Goal: Find contact information: Find contact information

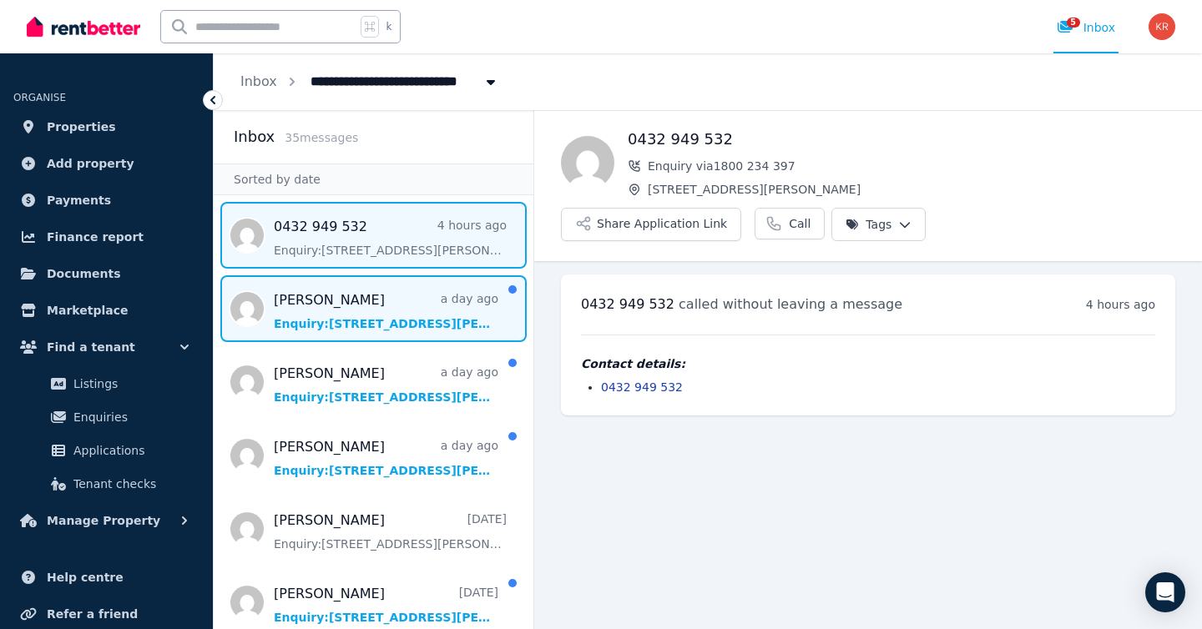
click at [389, 324] on span "Message list" at bounding box center [374, 308] width 320 height 67
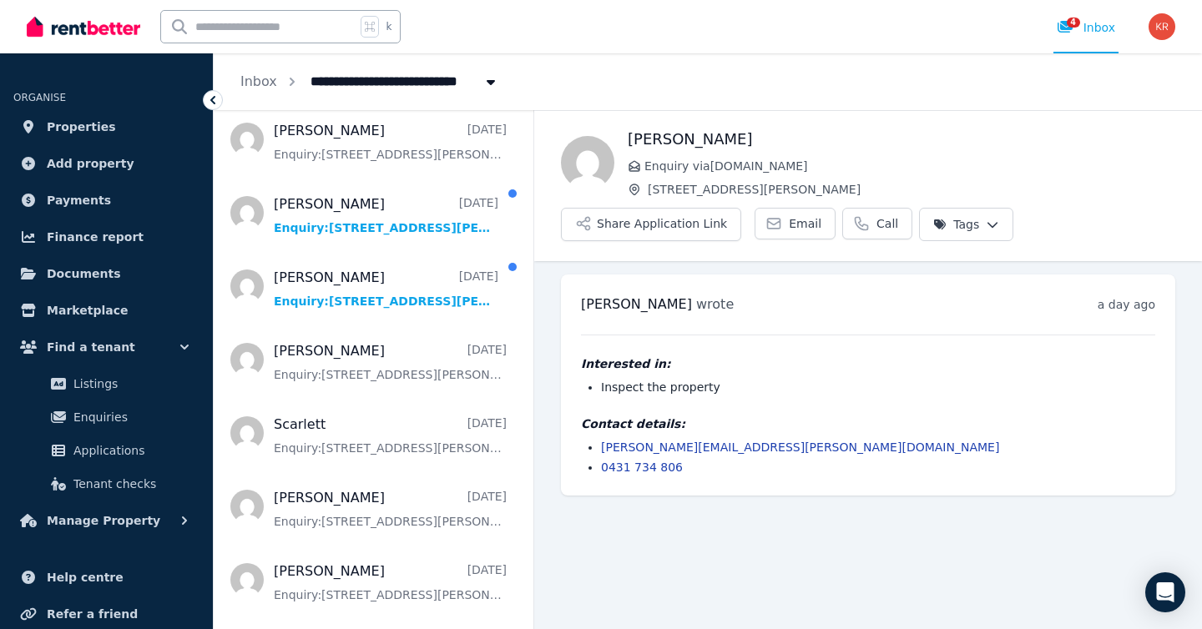
scroll to position [444, 0]
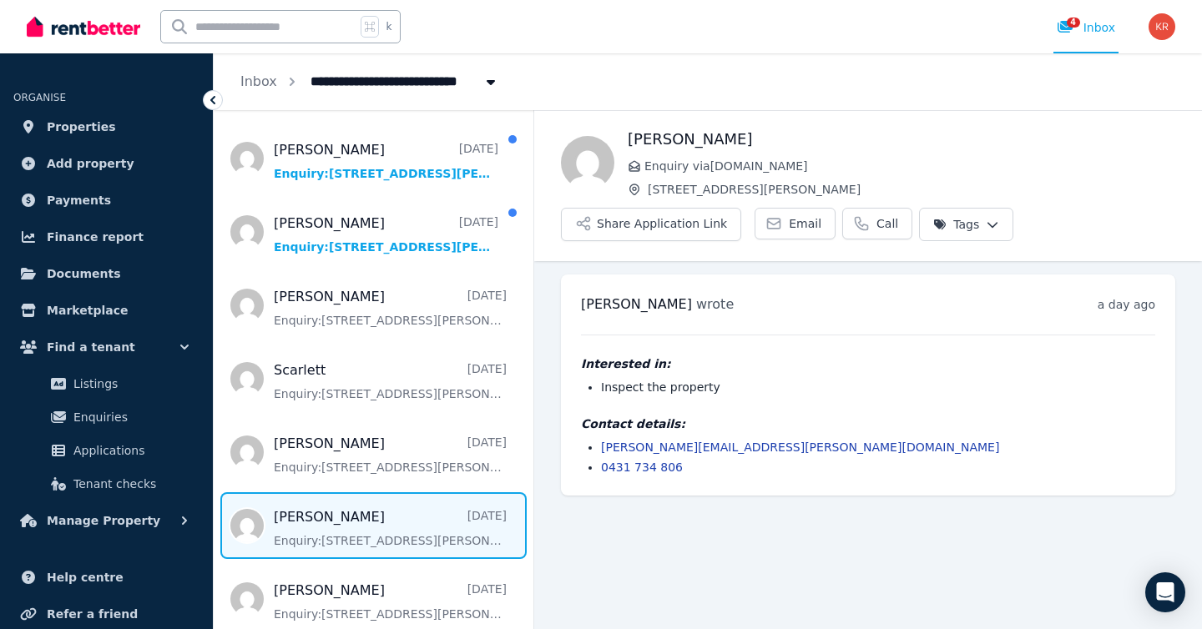
click at [370, 537] on span "Message list" at bounding box center [374, 525] width 320 height 67
drag, startPoint x: 691, startPoint y: 465, endPoint x: 601, endPoint y: 465, distance: 90.1
click at [601, 465] on li "0424 600 020" at bounding box center [878, 467] width 554 height 17
copy link "0424 600 020"
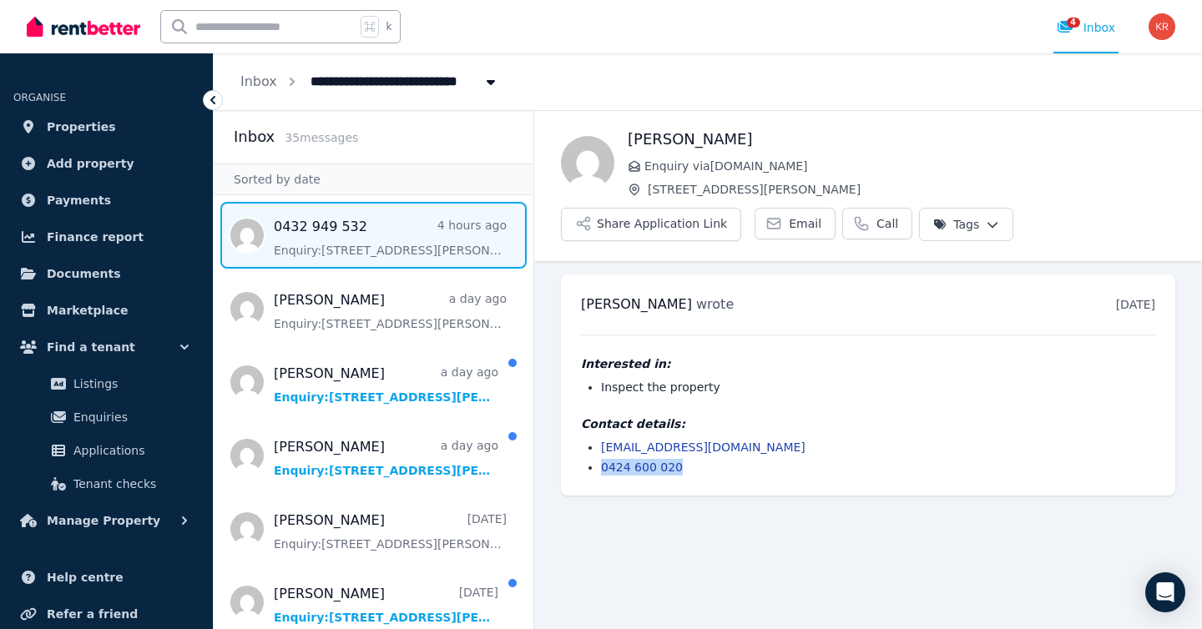
click at [347, 249] on span "Message list" at bounding box center [374, 235] width 320 height 67
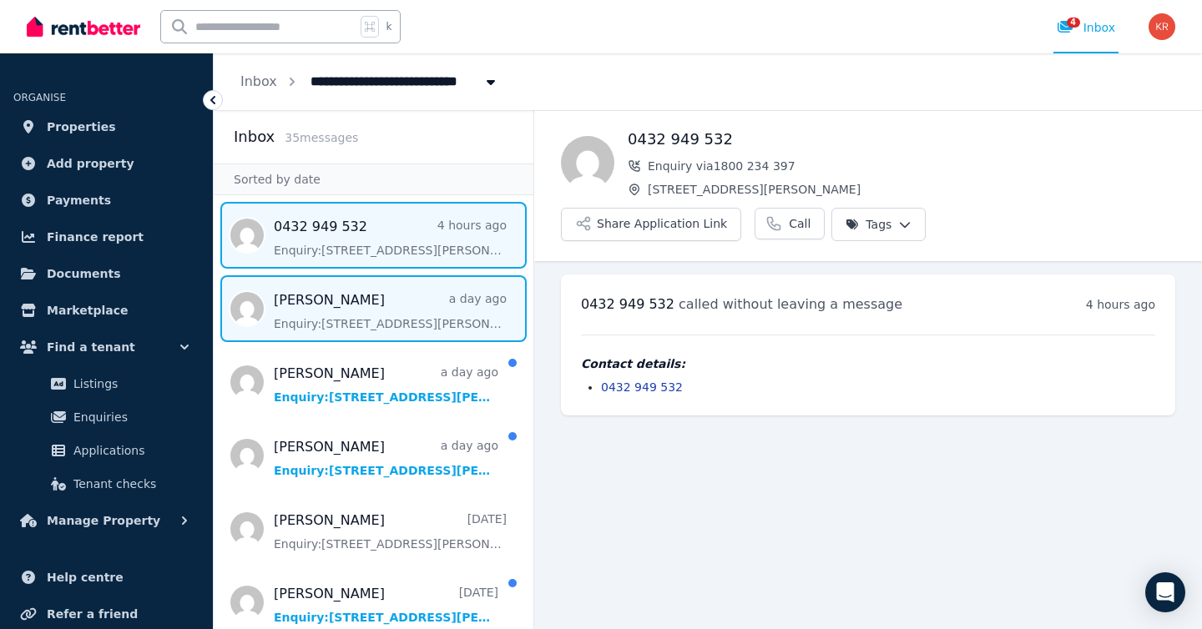
click at [345, 323] on span "Message list" at bounding box center [374, 308] width 320 height 67
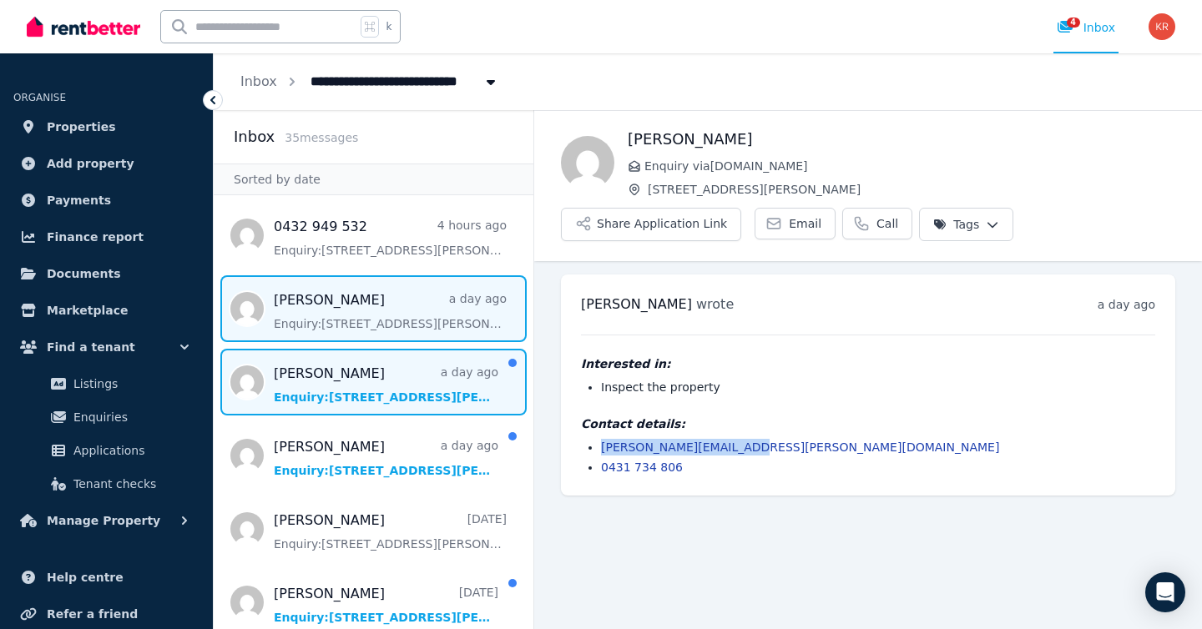
click at [353, 398] on span "Message list" at bounding box center [374, 382] width 320 height 67
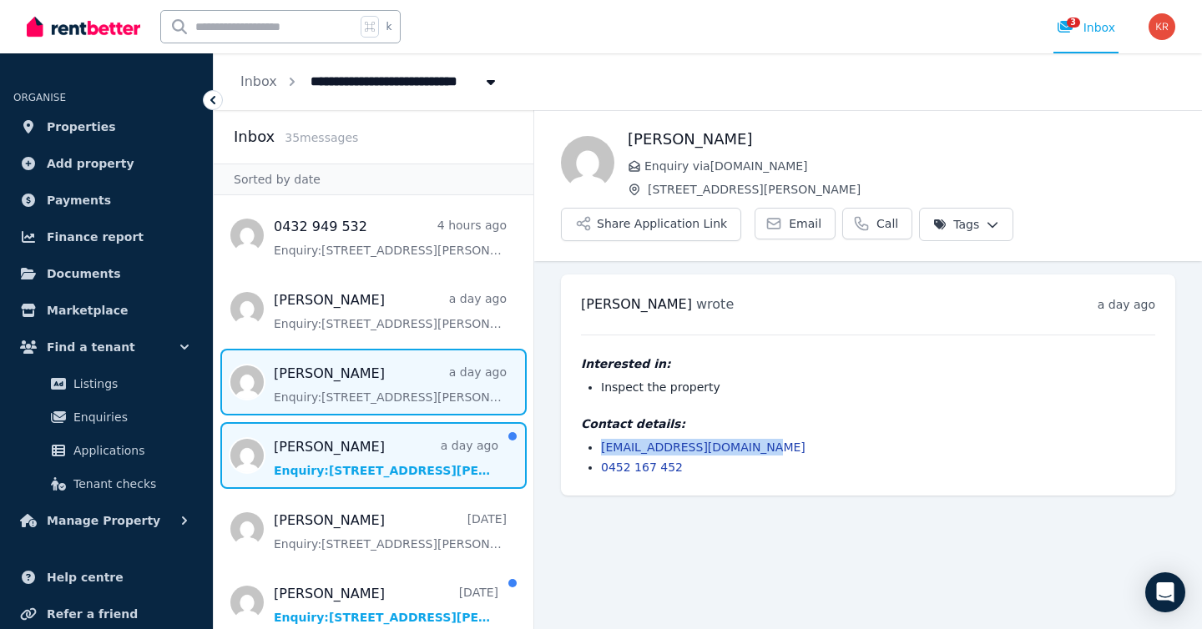
click at [324, 467] on span "Message list" at bounding box center [374, 455] width 320 height 67
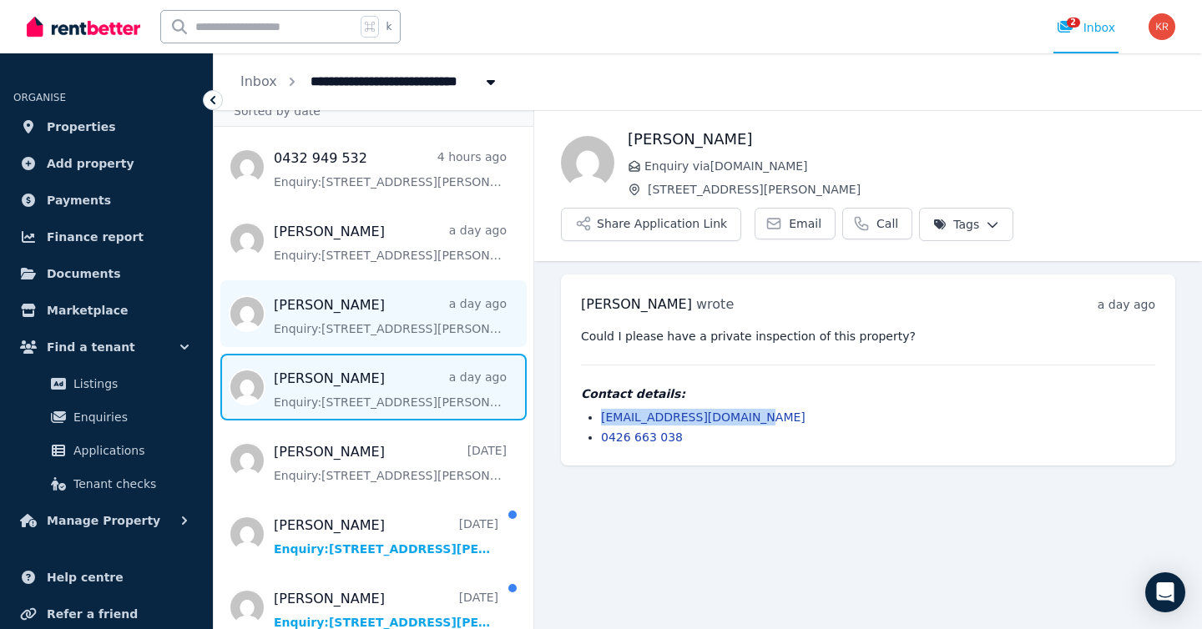
scroll to position [106, 0]
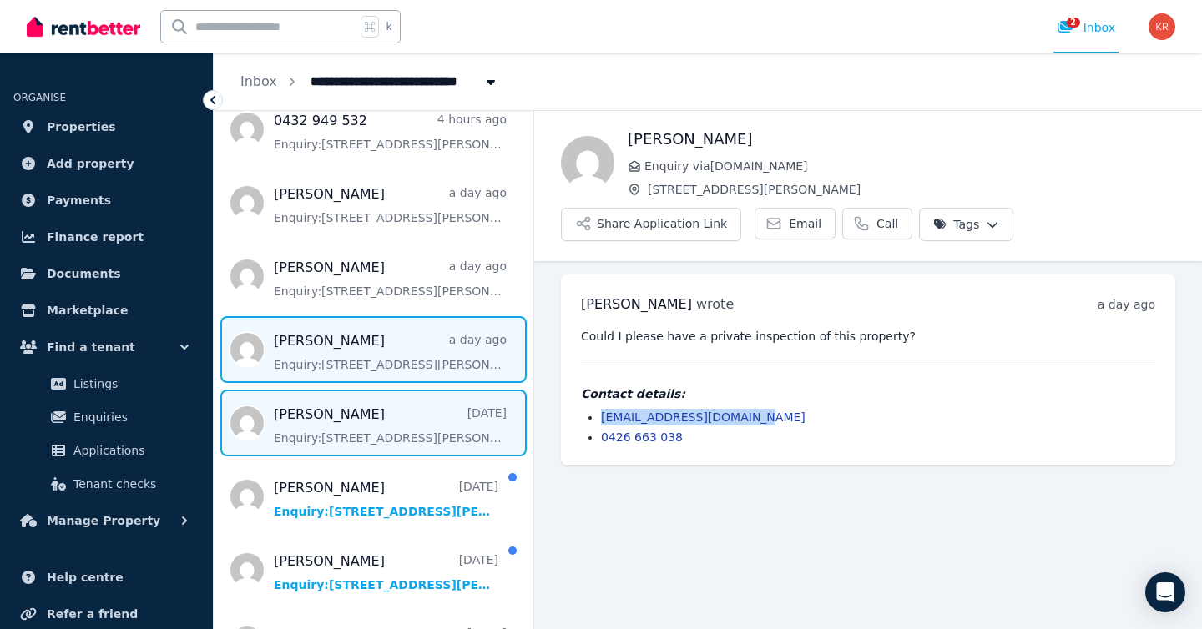
click at [347, 436] on span "Message list" at bounding box center [374, 423] width 320 height 67
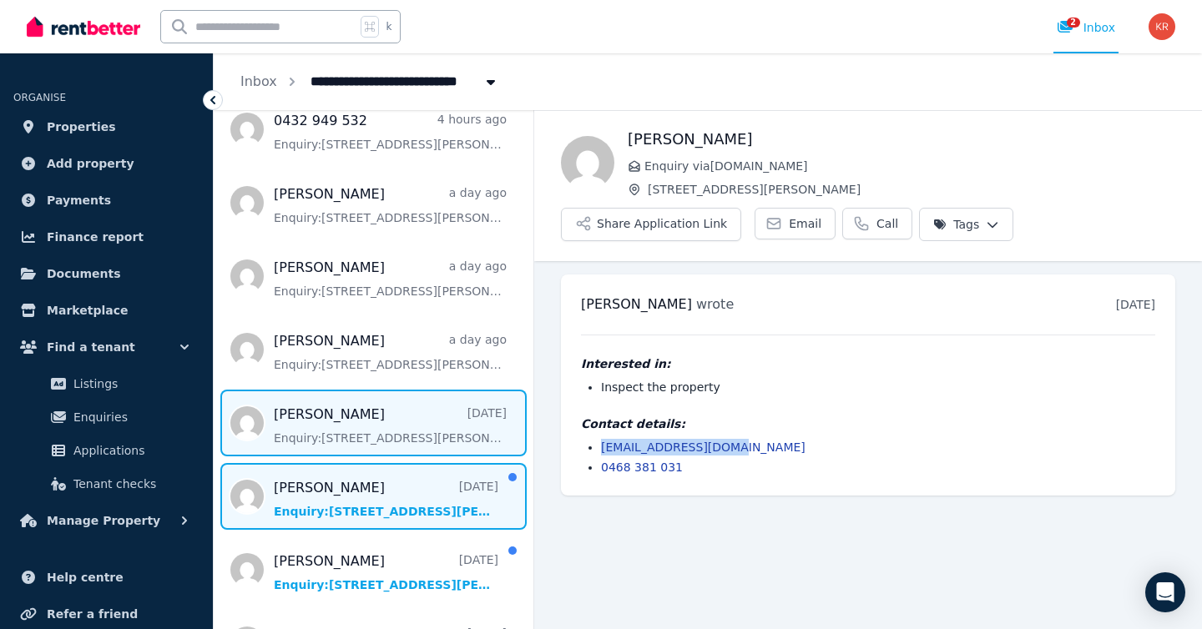
click at [348, 488] on span "Message list" at bounding box center [374, 496] width 320 height 67
